Goal: Task Accomplishment & Management: Use online tool/utility

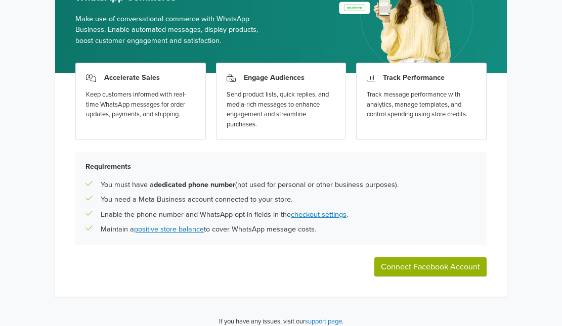
scroll to position [101, 0]
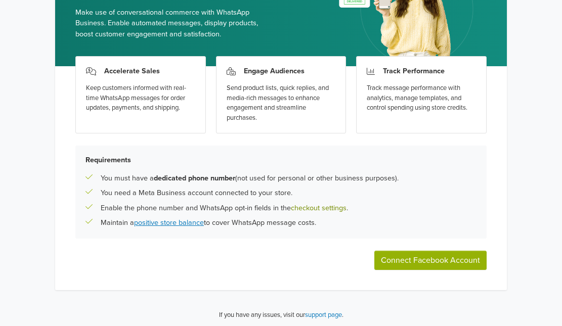
click at [326, 207] on link "checkout settings" at bounding box center [319, 208] width 56 height 9
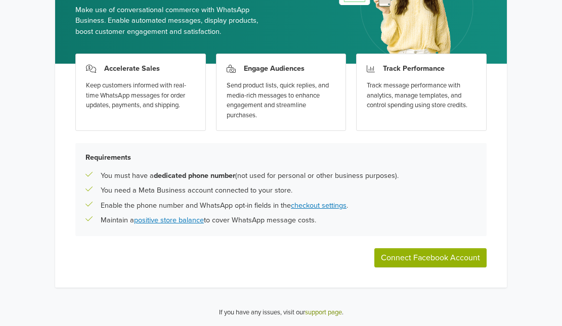
click at [334, 311] on link "support page" at bounding box center [323, 313] width 37 height 8
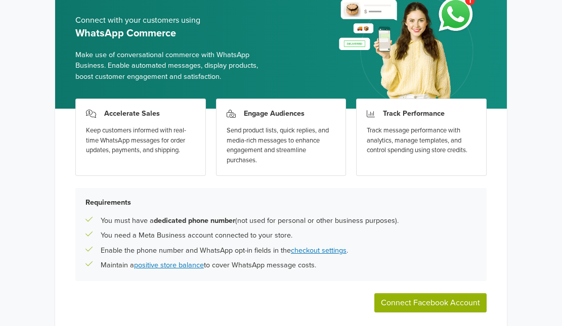
scroll to position [0, 0]
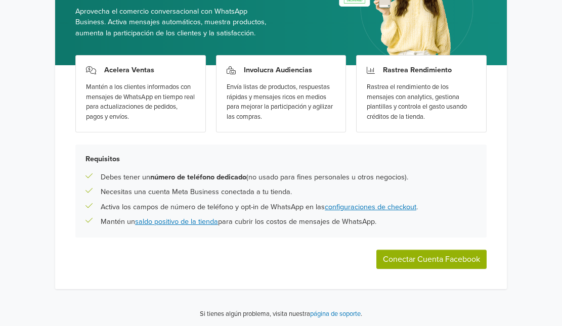
scroll to position [104, 0]
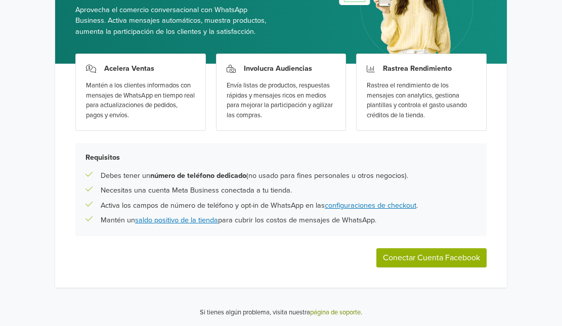
click at [334, 313] on link "página de soporte" at bounding box center [335, 313] width 51 height 8
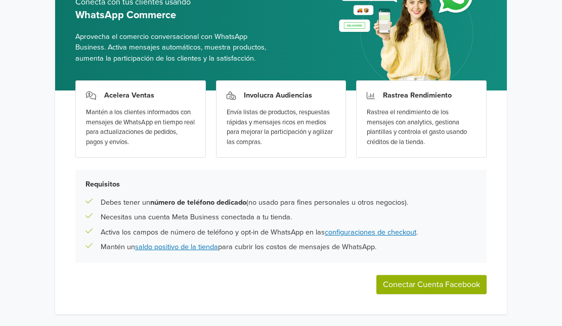
scroll to position [104, 0]
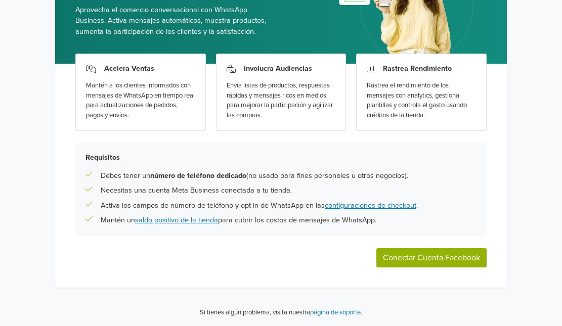
click at [440, 257] on button "Conectar Cuenta Facebook" at bounding box center [431, 257] width 110 height 19
click at [403, 207] on link "configuraciones de checkout" at bounding box center [371, 205] width 92 height 9
click at [386, 202] on link "configuraciones de checkout" at bounding box center [371, 205] width 92 height 9
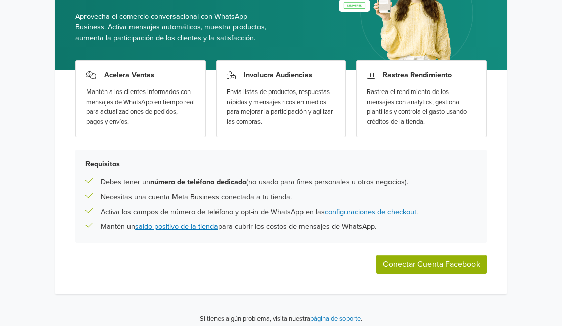
scroll to position [104, 0]
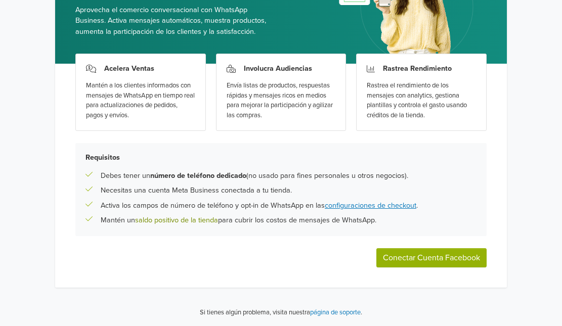
click at [174, 223] on link "saldo positivo de la tienda" at bounding box center [176, 220] width 83 height 9
